Goal: Transaction & Acquisition: Purchase product/service

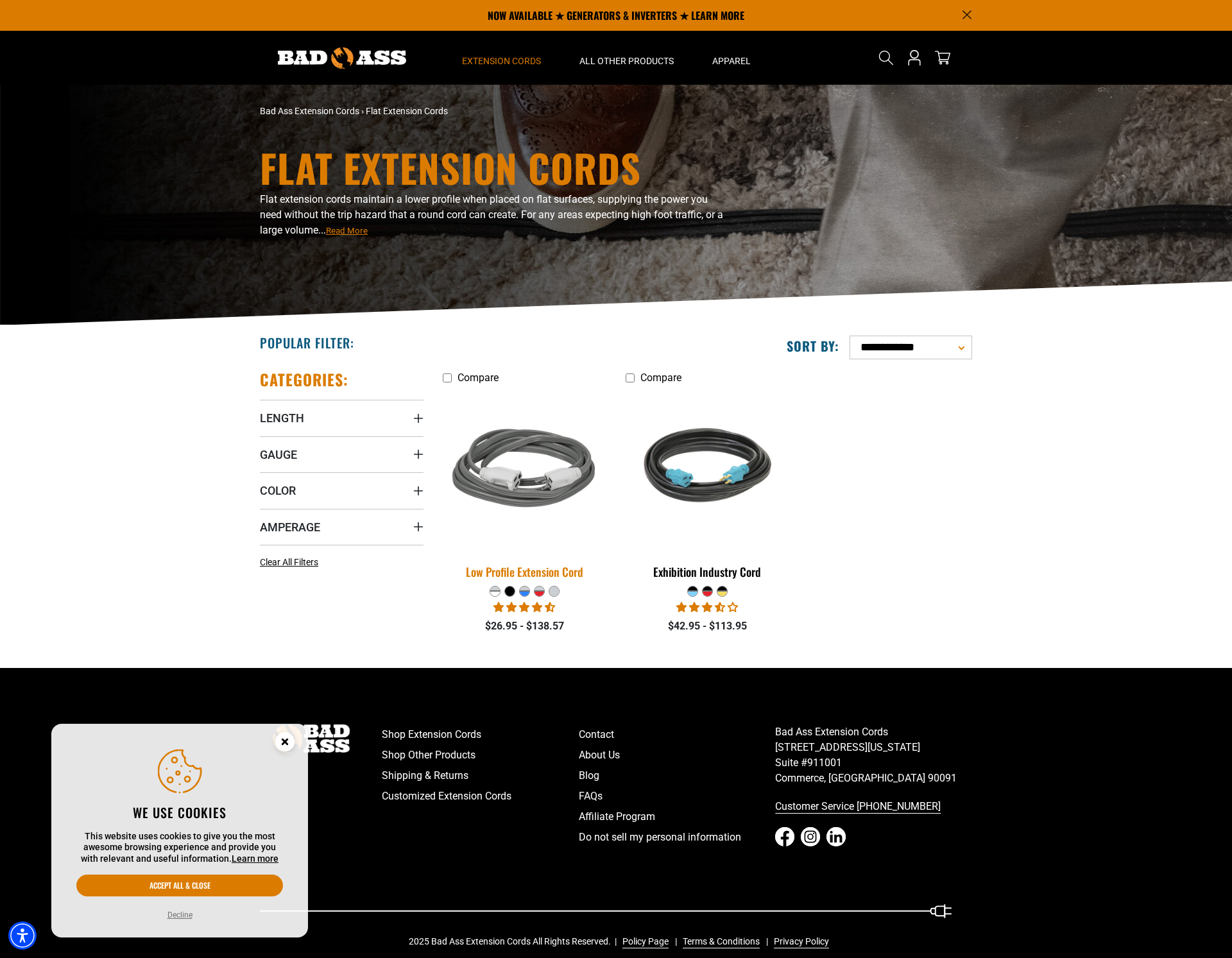
click at [552, 500] on img at bounding box center [525, 471] width 180 height 165
